Goal: Information Seeking & Learning: Learn about a topic

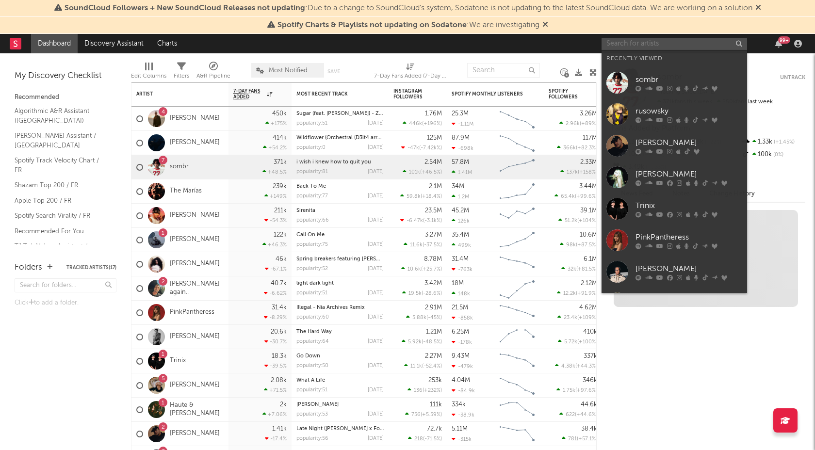
click at [645, 42] on input "text" at bounding box center [675, 44] width 146 height 12
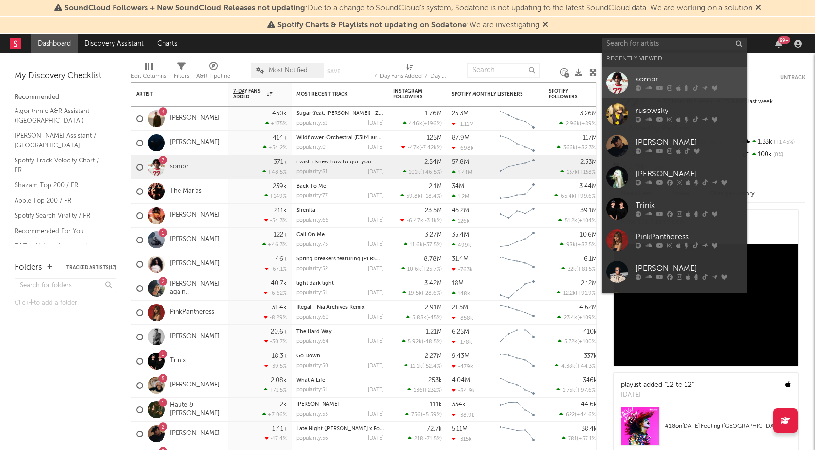
click at [643, 82] on div "sombr" at bounding box center [689, 80] width 107 height 12
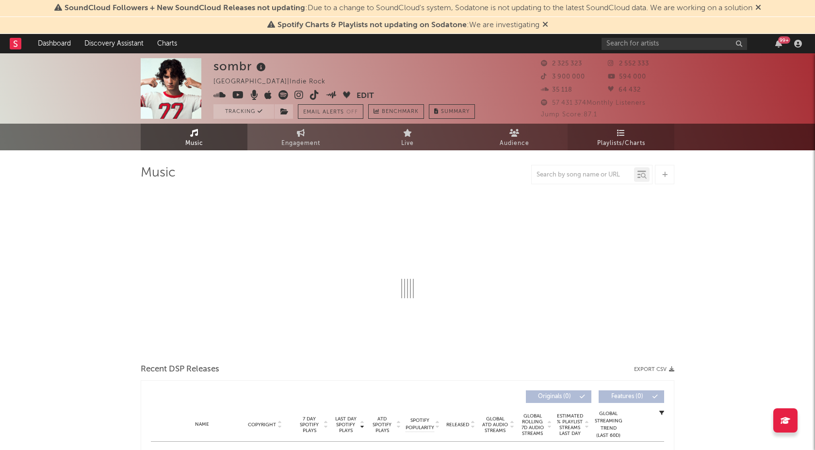
click at [643, 143] on span "Playlists/Charts" at bounding box center [621, 144] width 48 height 12
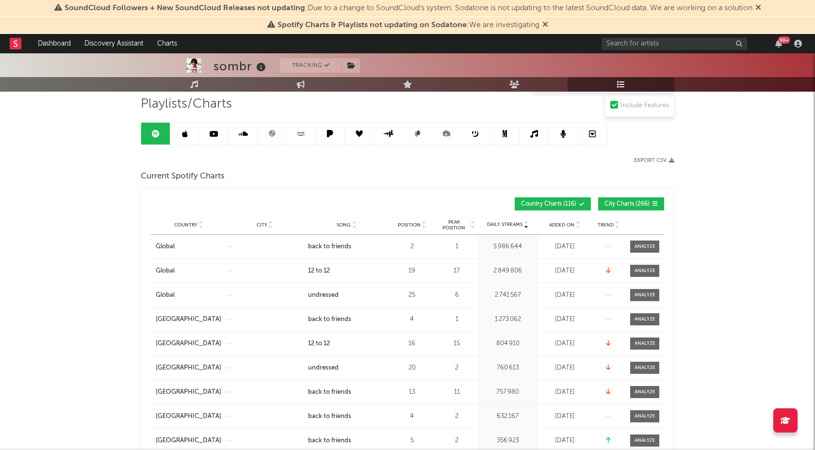
scroll to position [70, 0]
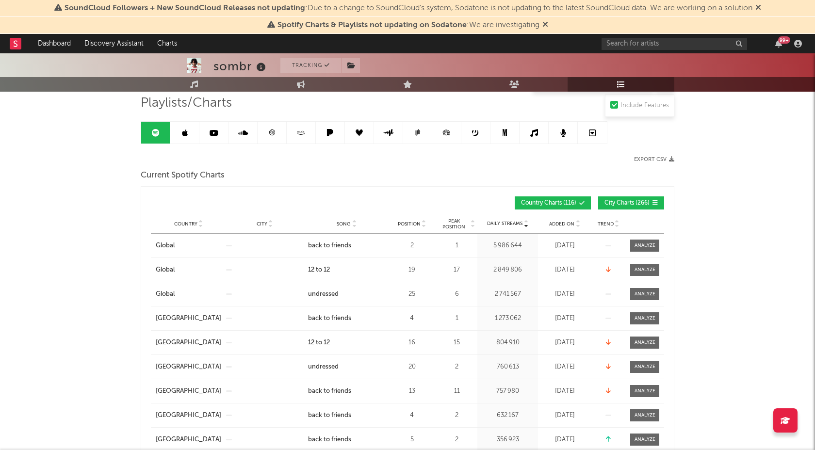
click at [644, 201] on span "City Charts ( 266 )" at bounding box center [627, 203] width 45 height 6
click at [644, 268] on div at bounding box center [645, 269] width 21 height 7
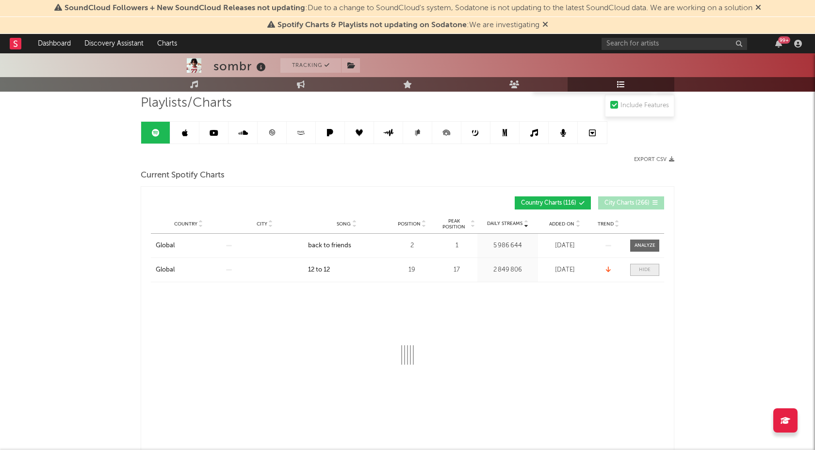
select select "1w"
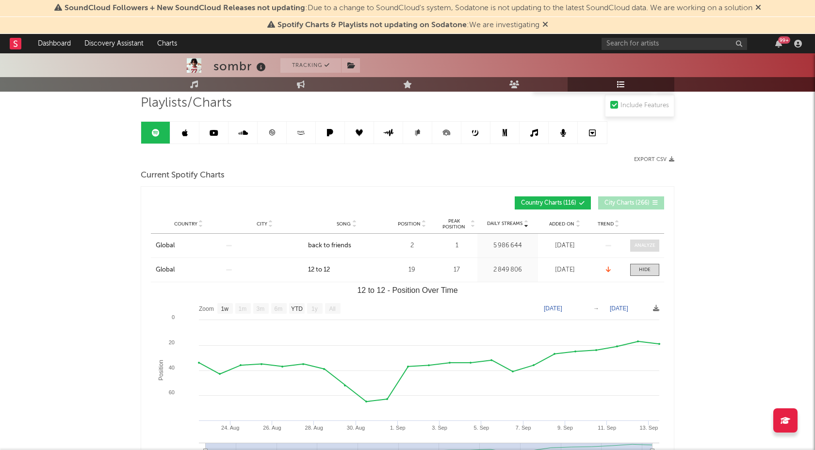
click at [643, 245] on div at bounding box center [645, 245] width 21 height 7
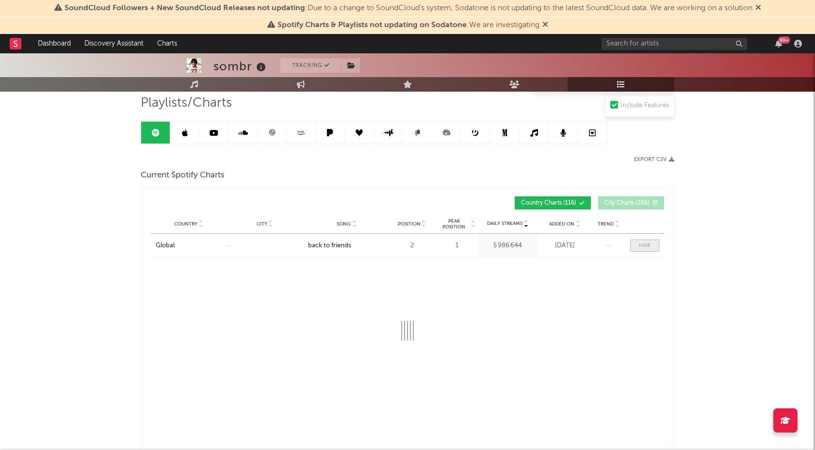
click at [643, 245] on div at bounding box center [645, 245] width 12 height 7
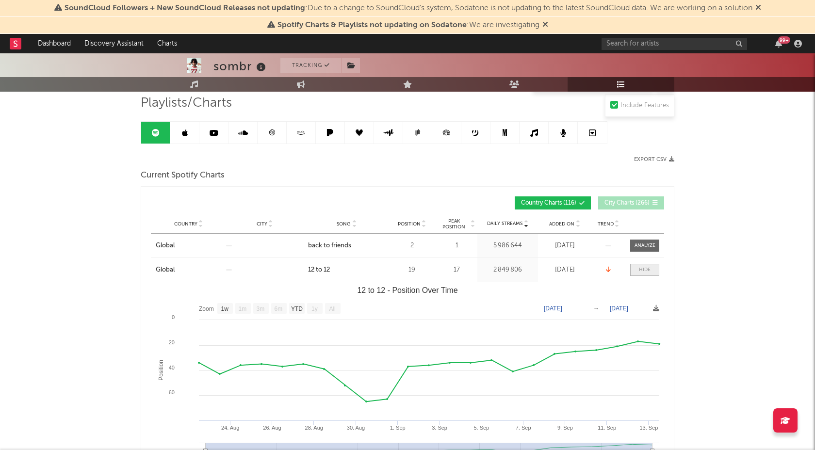
click at [639, 272] on div at bounding box center [645, 269] width 12 height 7
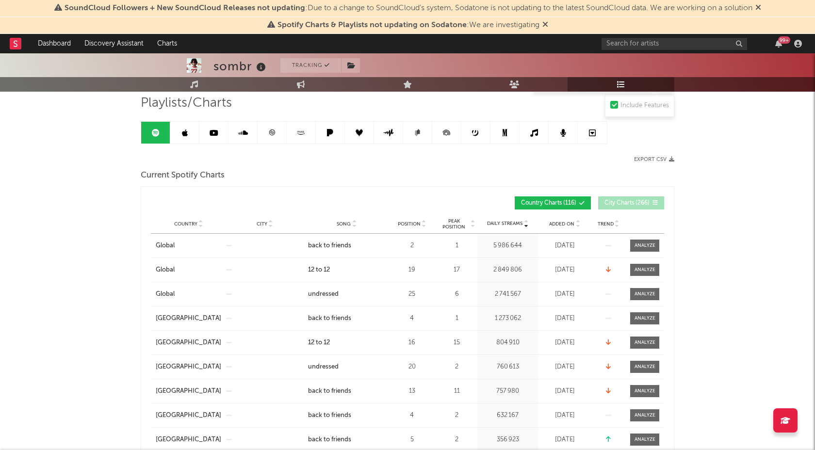
click at [406, 225] on span "Position" at bounding box center [409, 224] width 23 height 6
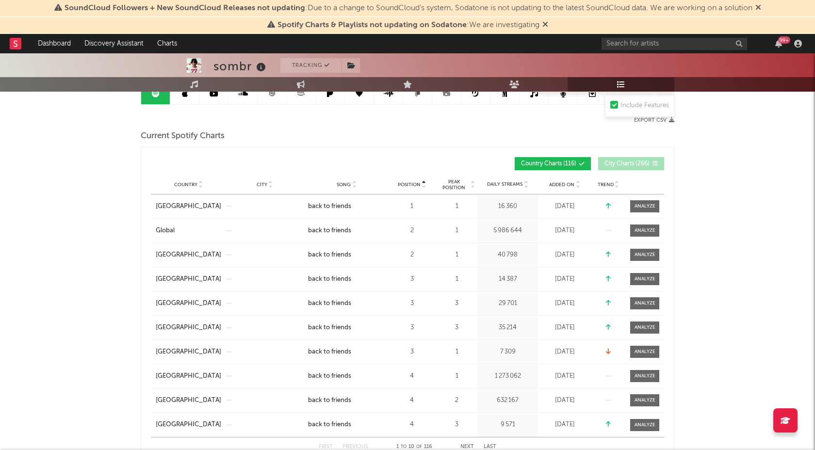
scroll to position [154, 0]
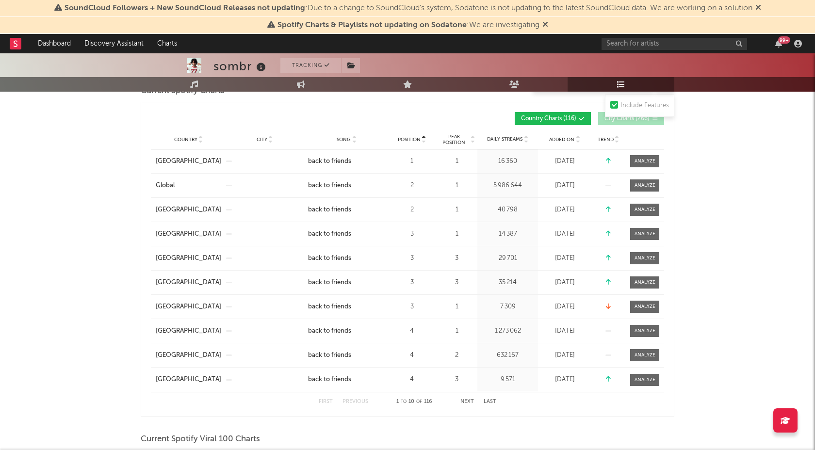
click at [339, 142] on div "Song" at bounding box center [346, 139] width 77 height 7
drag, startPoint x: 424, startPoint y: 309, endPoint x: 396, endPoint y: 309, distance: 27.7
click at [396, 309] on div "6" at bounding box center [412, 307] width 44 height 10
click at [468, 404] on button "Next" at bounding box center [468, 401] width 14 height 5
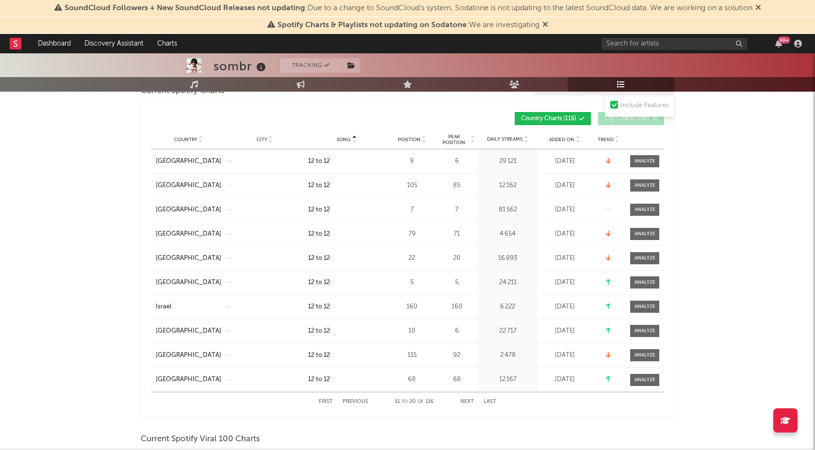
click at [470, 405] on div "First Previous 11 to 20 of 116 Next Last" at bounding box center [408, 402] width 178 height 19
click at [356, 400] on button "Previous" at bounding box center [356, 401] width 26 height 5
click at [468, 402] on button "Next" at bounding box center [468, 401] width 14 height 5
click at [467, 403] on button "Next" at bounding box center [468, 401] width 14 height 5
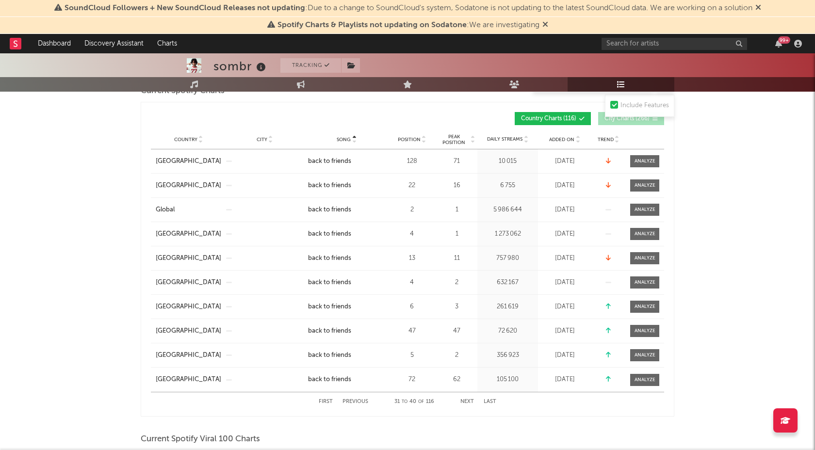
click at [355, 402] on button "Previous" at bounding box center [356, 401] width 26 height 5
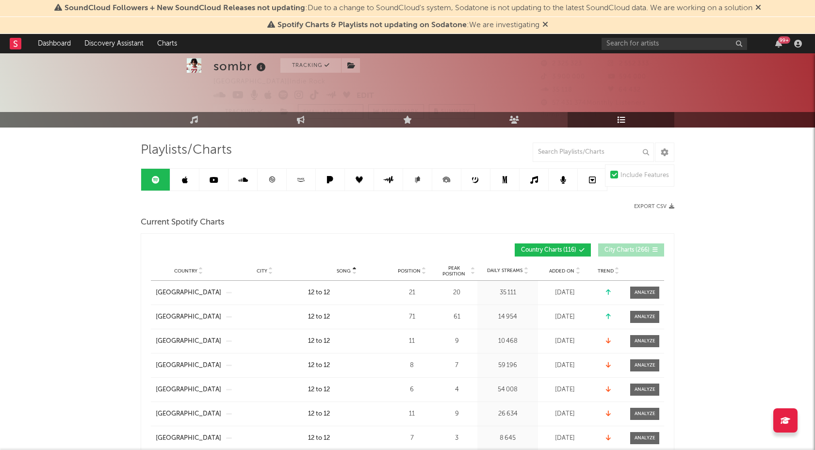
scroll to position [0, 0]
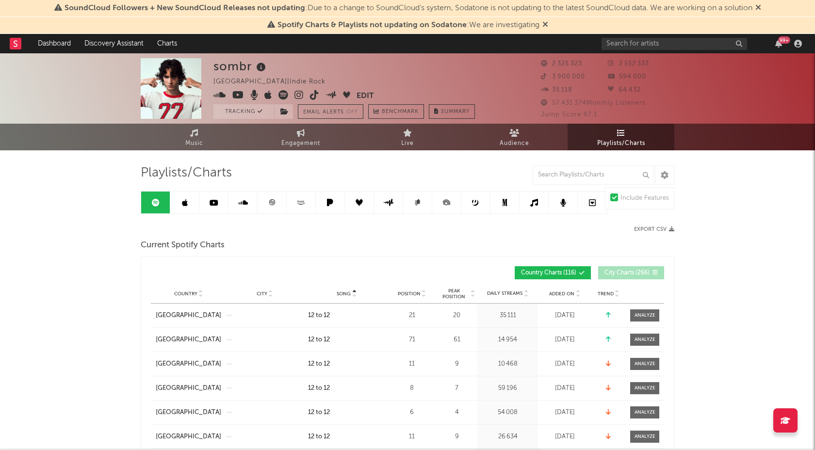
click at [269, 202] on icon at bounding box center [272, 202] width 6 height 6
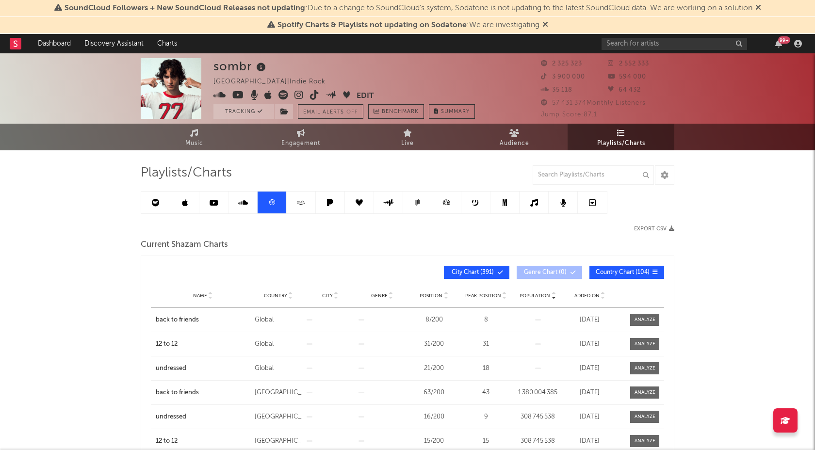
click at [269, 202] on icon at bounding box center [272, 202] width 6 height 6
click at [619, 274] on span "Country Chart ( 104 )" at bounding box center [623, 273] width 54 height 6
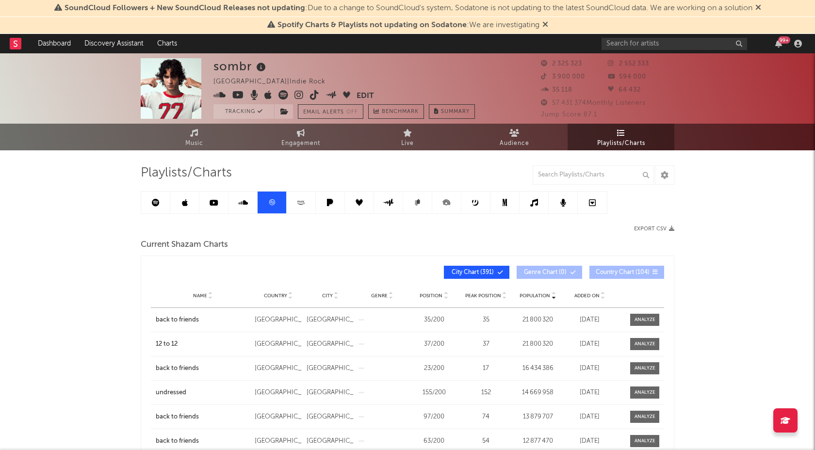
click at [626, 270] on span "Country Chart ( 104 )" at bounding box center [623, 273] width 54 height 6
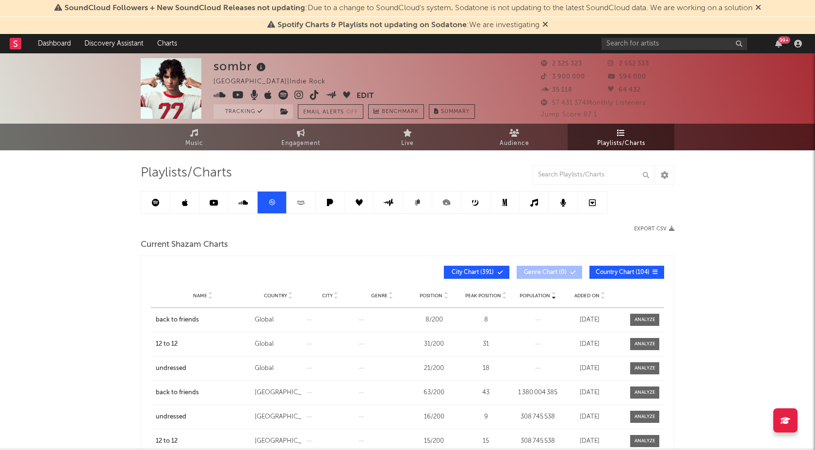
click at [469, 270] on span "City Chart ( 391 )" at bounding box center [472, 273] width 45 height 6
click at [195, 294] on span "Name" at bounding box center [200, 296] width 14 height 6
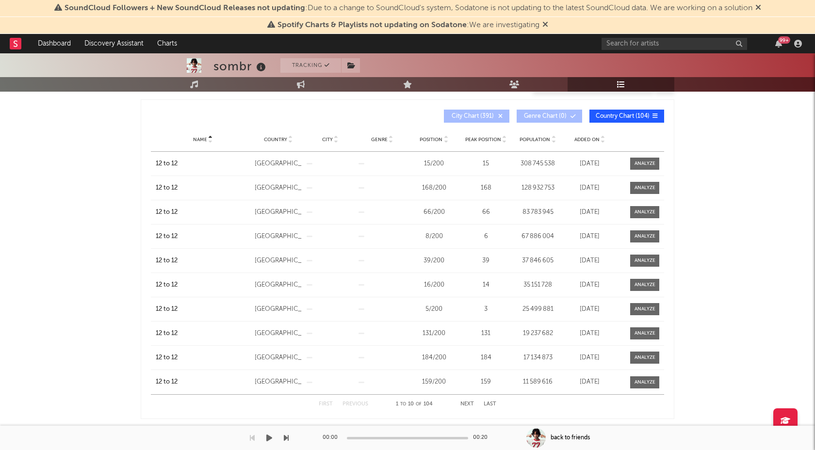
scroll to position [160, 0]
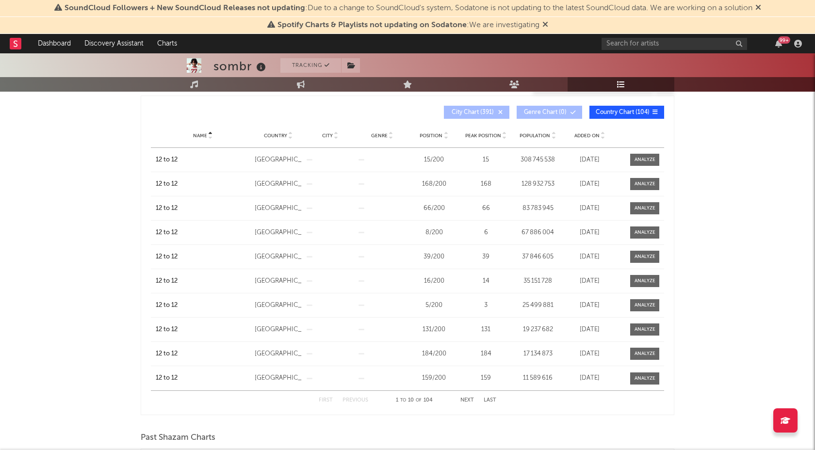
click at [471, 398] on button "Next" at bounding box center [468, 400] width 14 height 5
click at [351, 399] on button "Previous" at bounding box center [356, 400] width 26 height 5
click at [469, 401] on button "Next" at bounding box center [468, 400] width 14 height 5
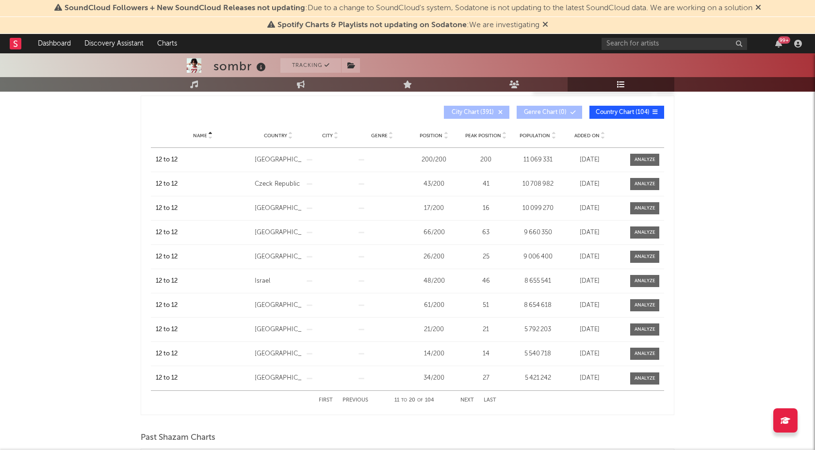
click at [465, 398] on button "Next" at bounding box center [468, 400] width 14 height 5
click at [352, 402] on button "Previous" at bounding box center [356, 400] width 26 height 5
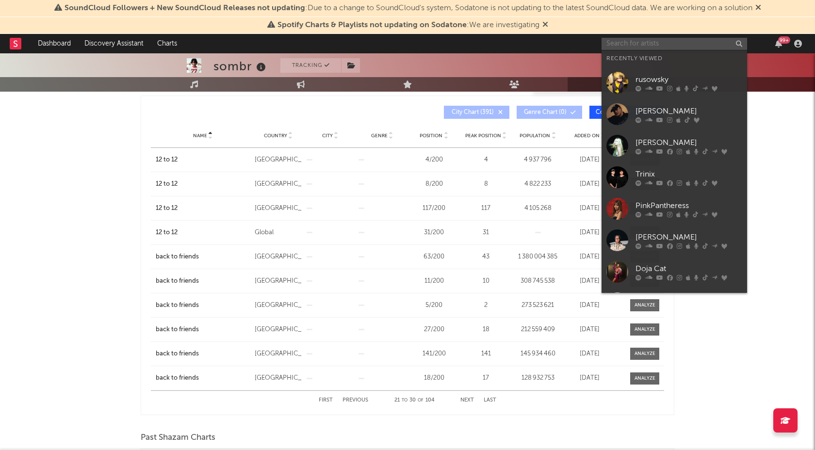
click at [681, 46] on input "text" at bounding box center [675, 44] width 146 height 12
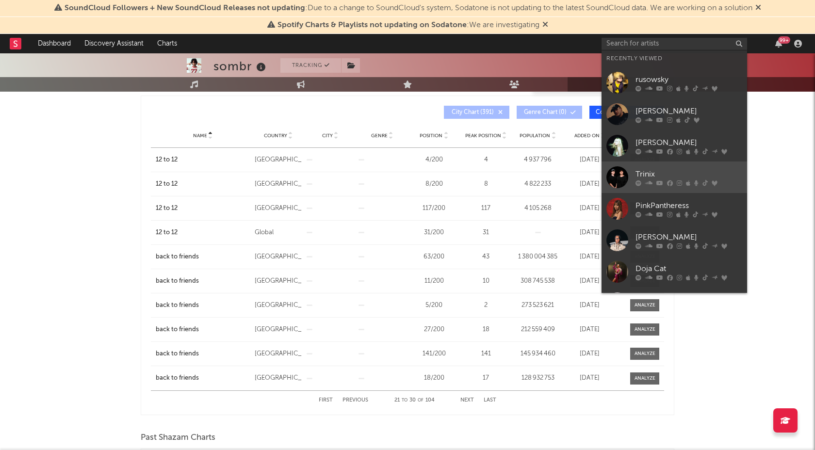
click at [661, 187] on link "Trinix" at bounding box center [675, 178] width 146 height 32
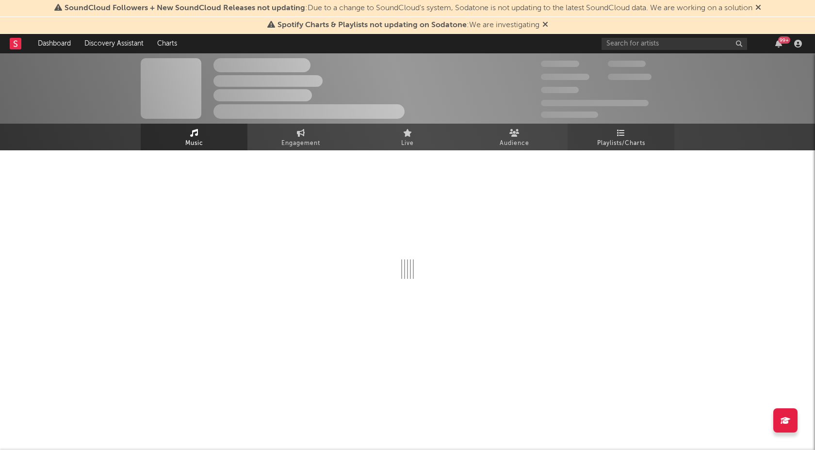
click at [606, 131] on link "Playlists/Charts" at bounding box center [621, 137] width 107 height 27
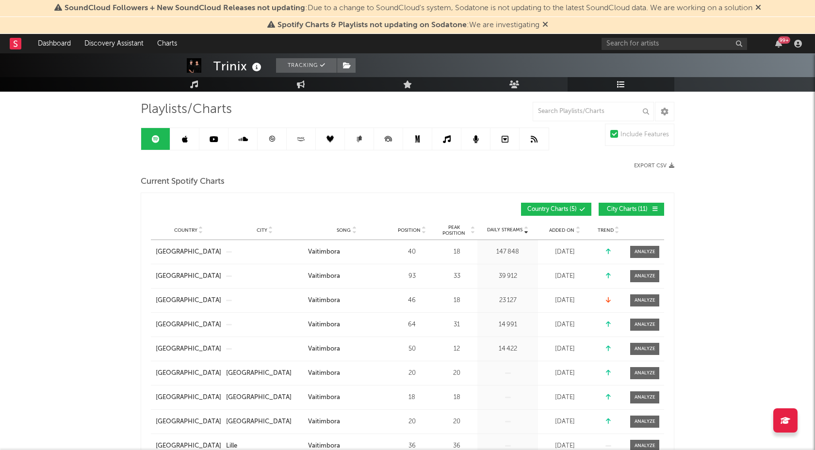
scroll to position [76, 0]
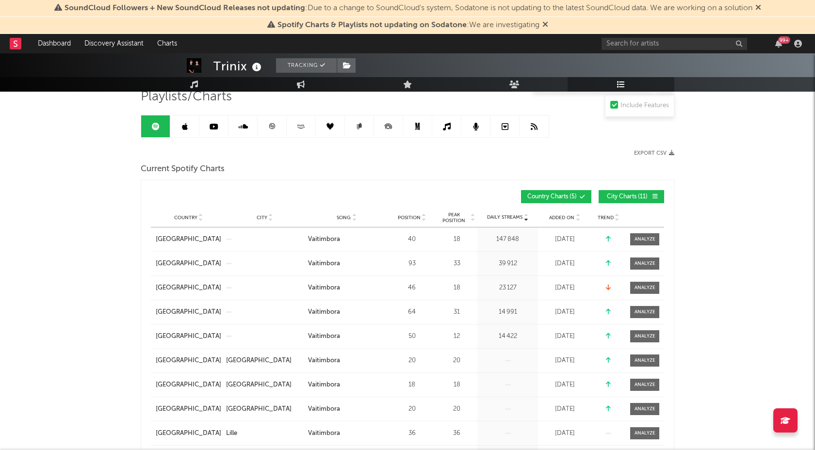
click at [612, 197] on span "City Charts ( 11 )" at bounding box center [627, 197] width 45 height 6
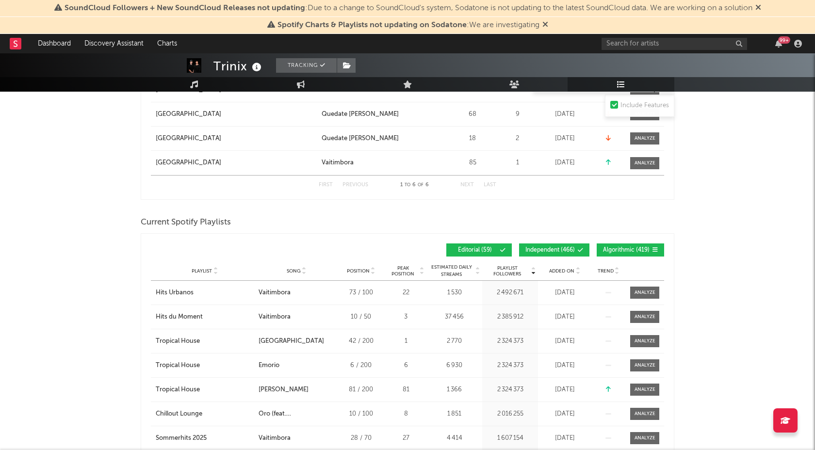
scroll to position [570, 0]
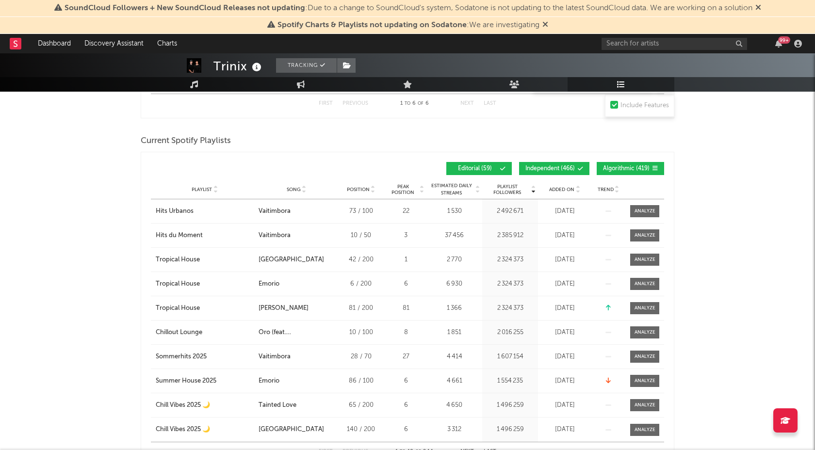
click at [291, 190] on span "Song" at bounding box center [294, 190] width 14 height 6
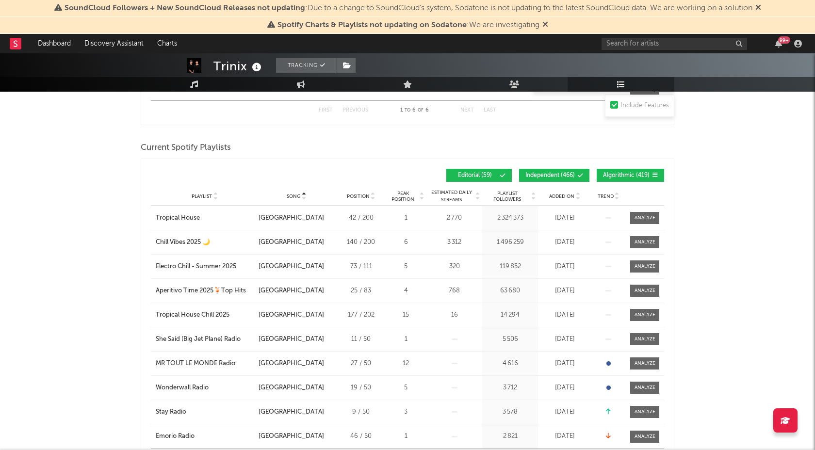
scroll to position [559, 0]
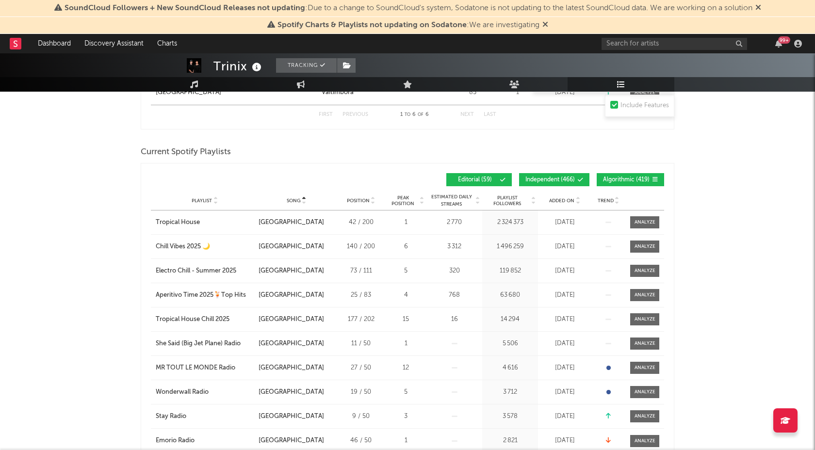
click at [567, 182] on span "Independent ( 466 )" at bounding box center [551, 180] width 50 height 6
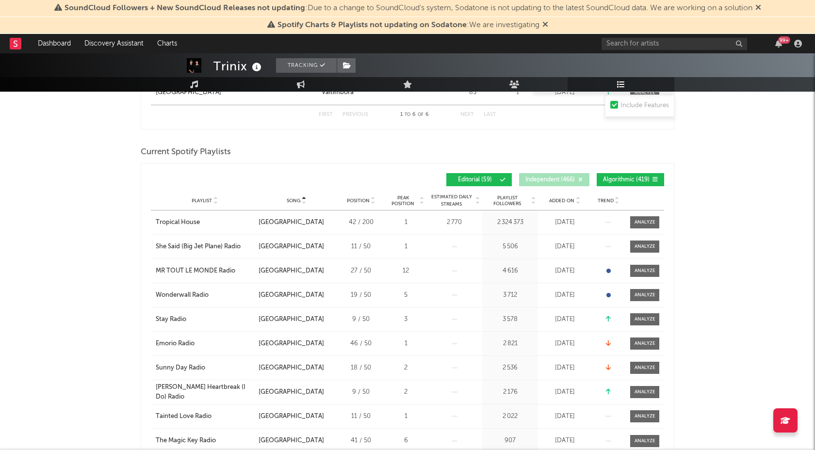
click at [624, 180] on span "Algorithmic ( 419 )" at bounding box center [626, 180] width 47 height 6
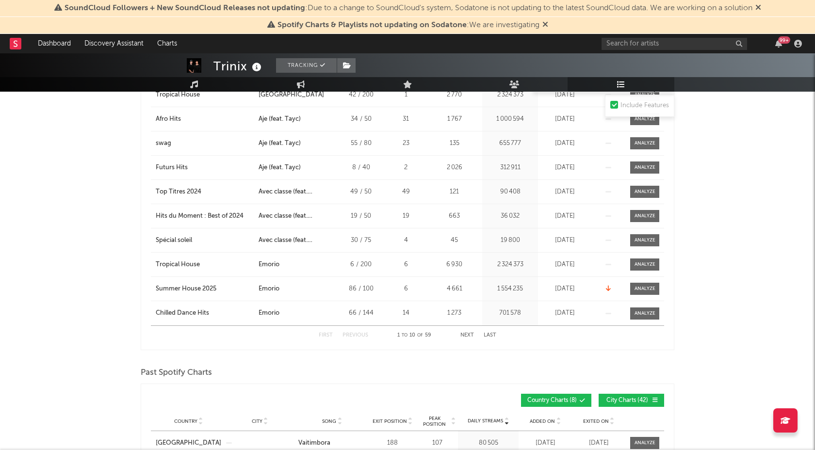
scroll to position [686, 0]
click at [465, 334] on button "Next" at bounding box center [468, 335] width 14 height 5
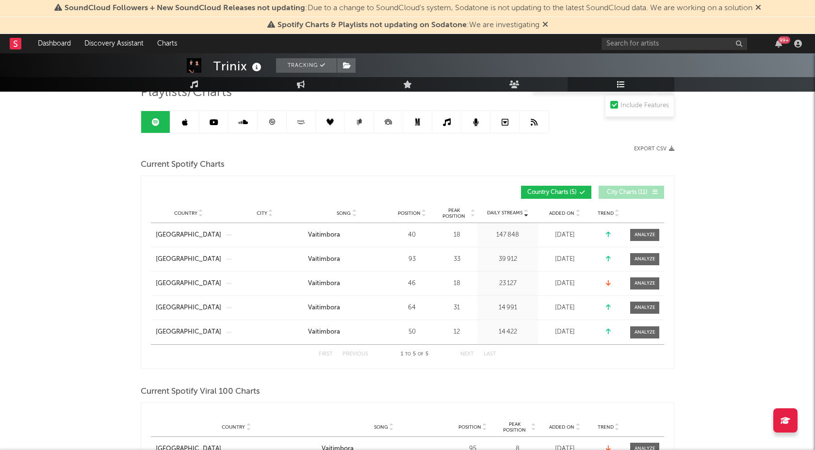
scroll to position [0, 0]
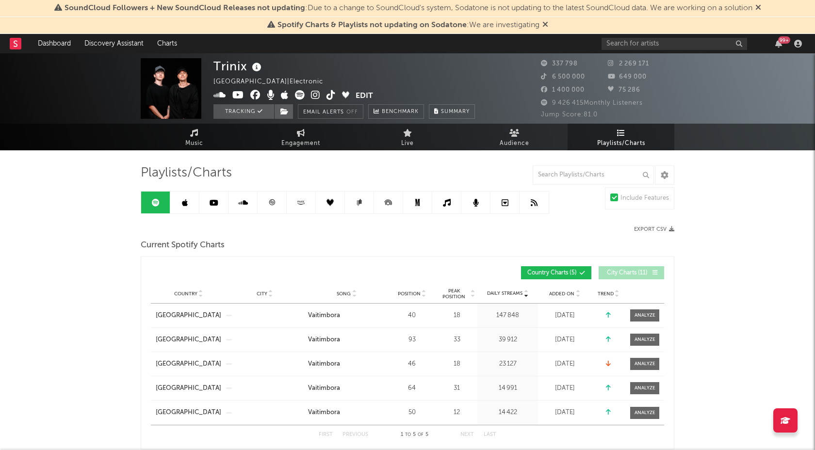
click at [300, 204] on icon at bounding box center [301, 202] width 11 height 7
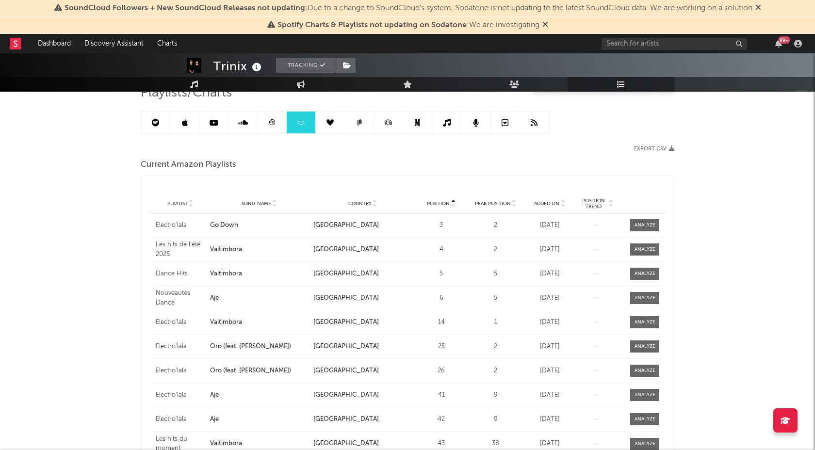
scroll to position [81, 0]
click at [252, 204] on span "Song Name" at bounding box center [257, 203] width 30 height 6
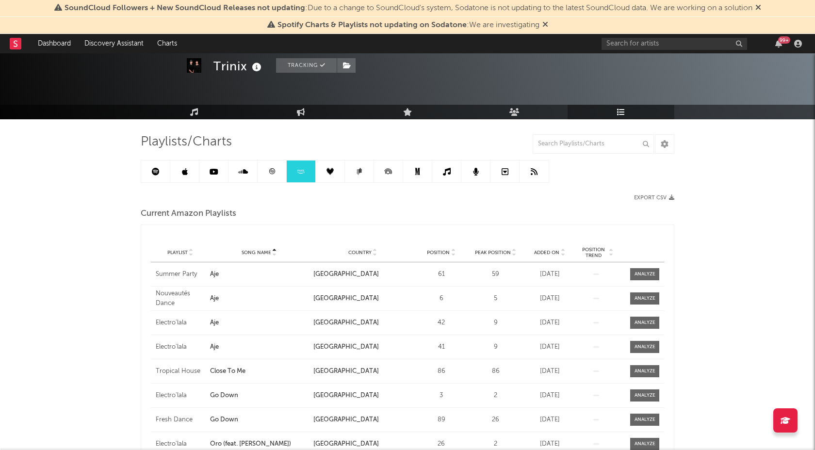
scroll to position [33, 0]
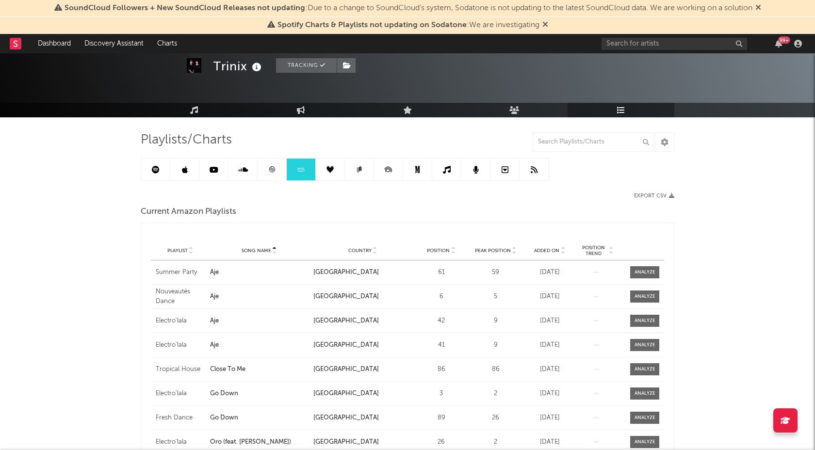
click at [273, 166] on icon at bounding box center [271, 169] width 7 height 7
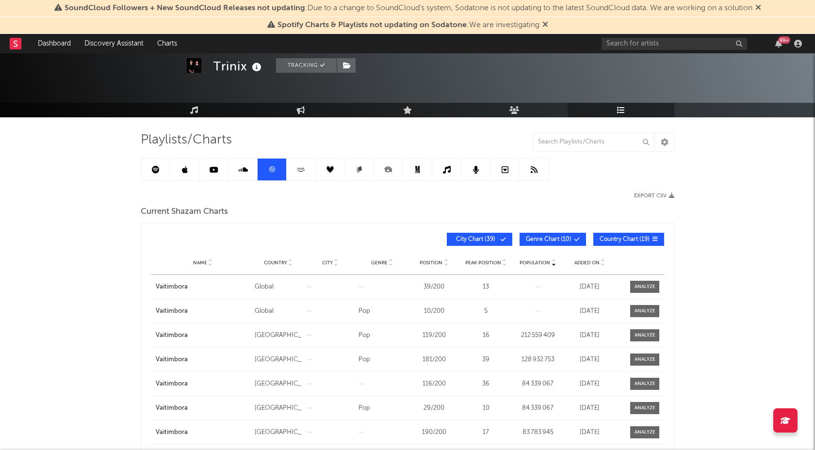
click at [238, 172] on icon at bounding box center [243, 170] width 10 height 8
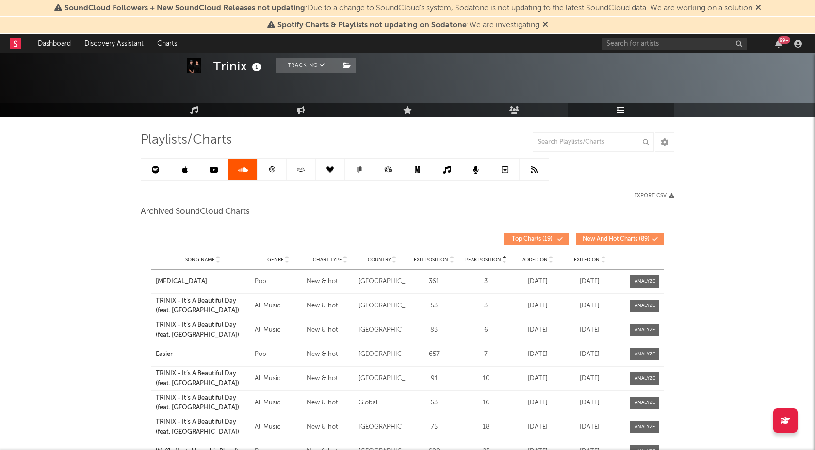
click at [268, 170] on icon at bounding box center [271, 169] width 7 height 7
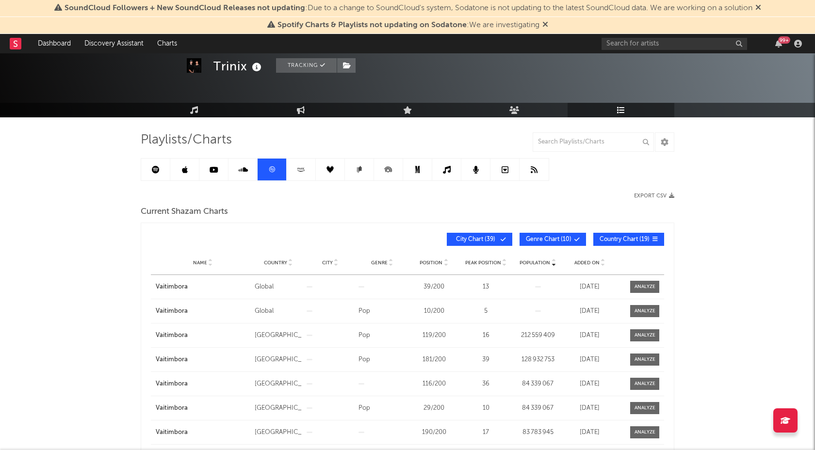
click at [470, 238] on span "City Chart ( 39 )" at bounding box center [475, 240] width 45 height 6
click at [189, 261] on div "Name" at bounding box center [203, 262] width 94 height 7
click at [197, 261] on span "Name" at bounding box center [200, 263] width 14 height 6
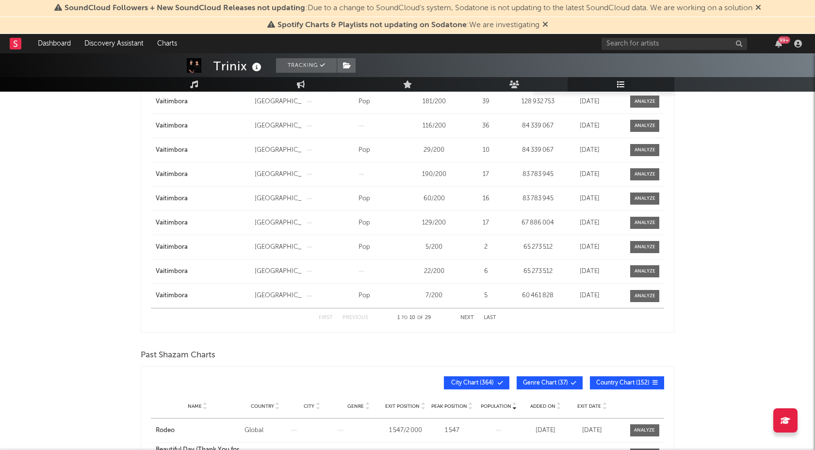
scroll to position [243, 0]
click at [469, 317] on button "Next" at bounding box center [468, 317] width 14 height 5
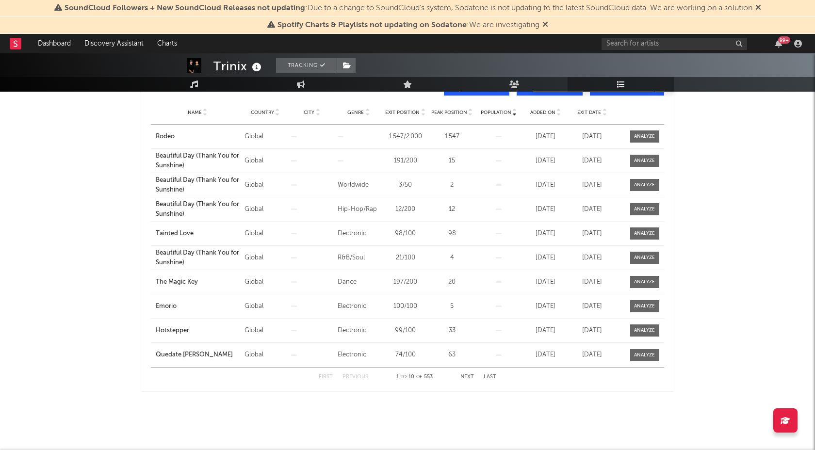
scroll to position [0, 0]
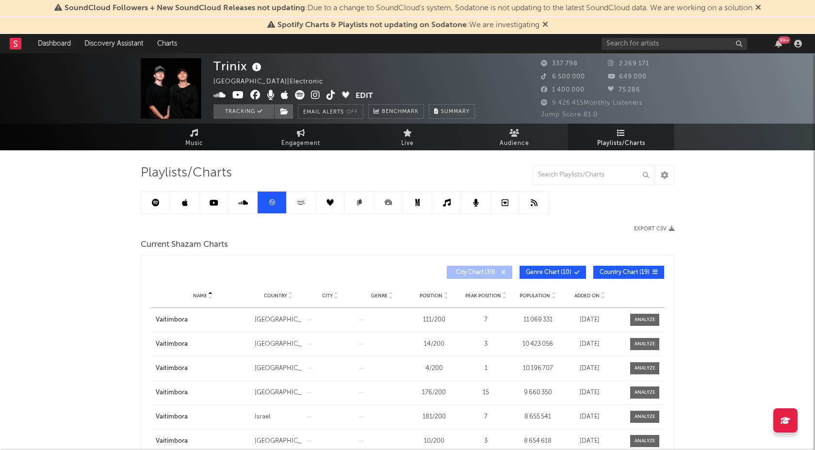
click at [181, 204] on link at bounding box center [184, 203] width 29 height 22
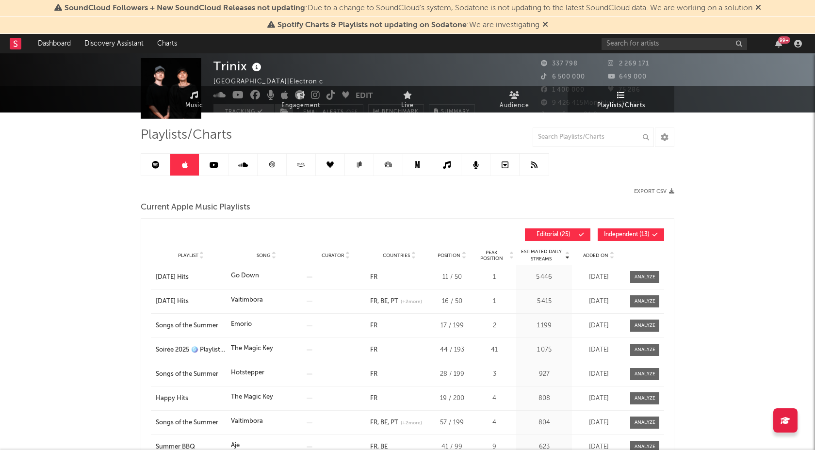
scroll to position [43, 0]
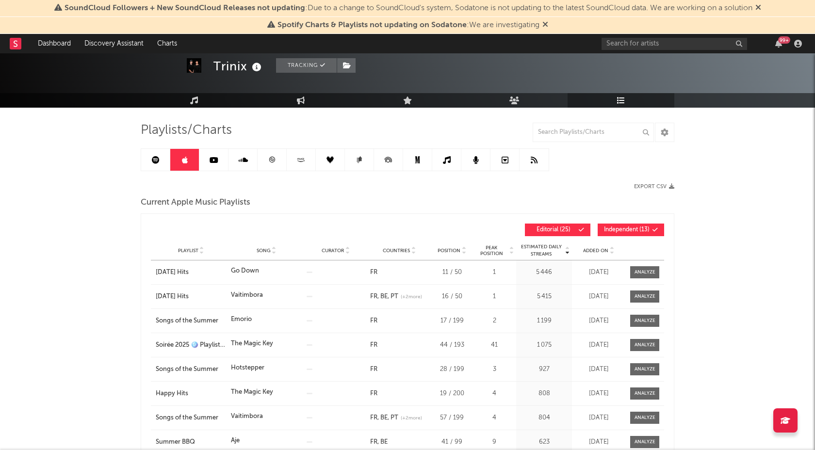
click at [629, 225] on button "Independent ( 13 )" at bounding box center [631, 230] width 66 height 13
click at [264, 245] on div "Playlist Song Curator Genre Countries Country Chart Type Position Peak Position…" at bounding box center [407, 250] width 513 height 19
click at [264, 248] on span "Song" at bounding box center [264, 251] width 14 height 6
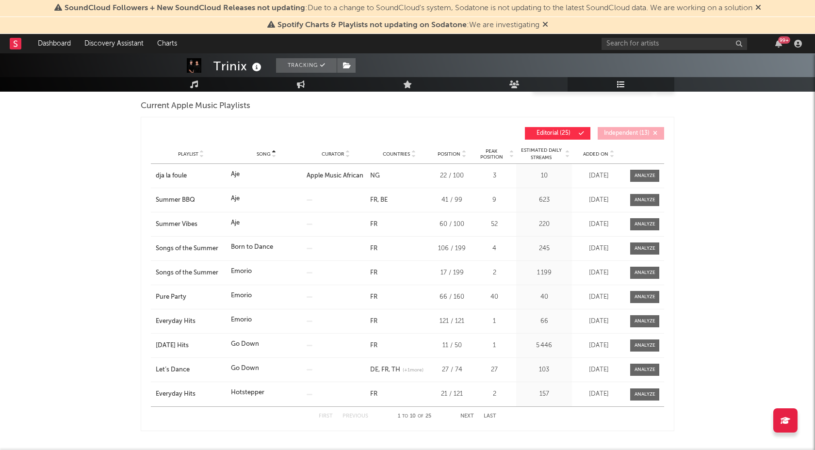
scroll to position [141, 0]
